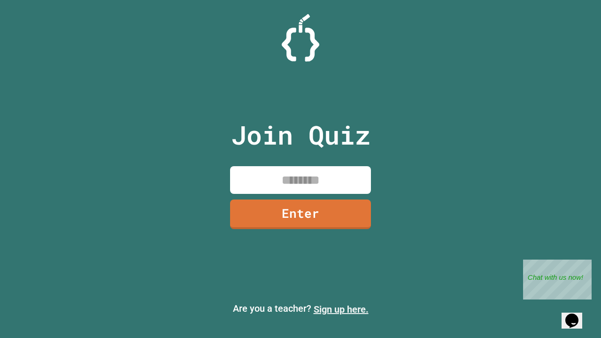
click at [341, 310] on link "Sign up here." at bounding box center [341, 309] width 55 height 11
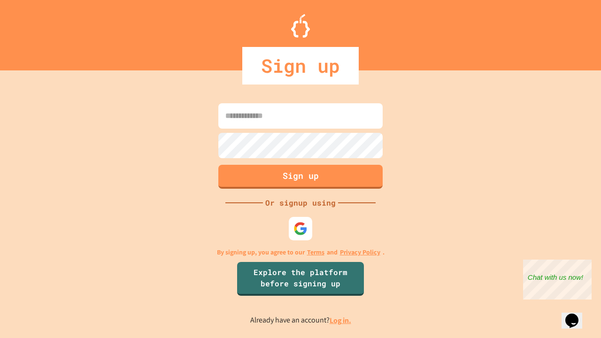
click at [341, 320] on link "Log in." at bounding box center [341, 321] width 22 height 10
